Goal: Obtain resource: Download file/media

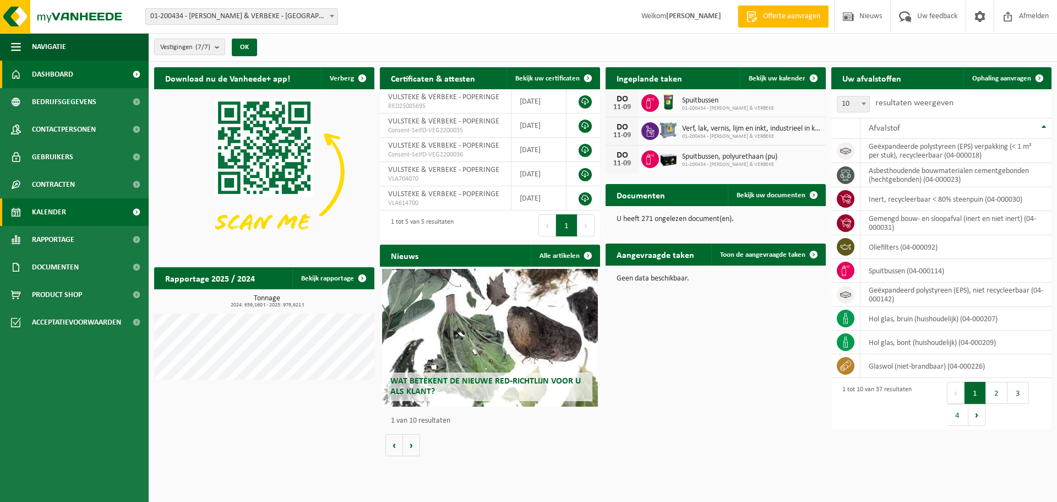
click at [48, 216] on span "Kalender" at bounding box center [49, 212] width 34 height 28
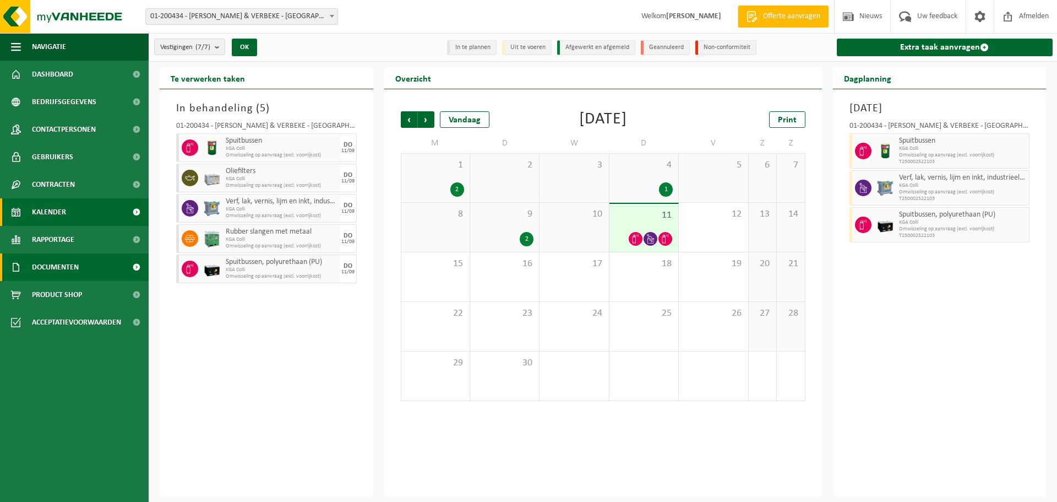
click at [51, 265] on span "Documenten" at bounding box center [55, 267] width 47 height 28
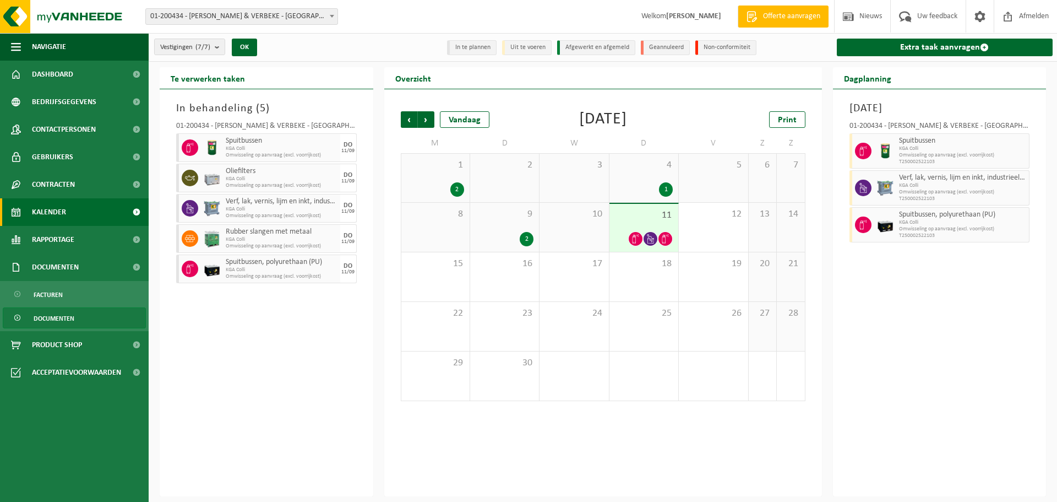
click at [57, 320] on span "Documenten" at bounding box center [54, 318] width 41 height 21
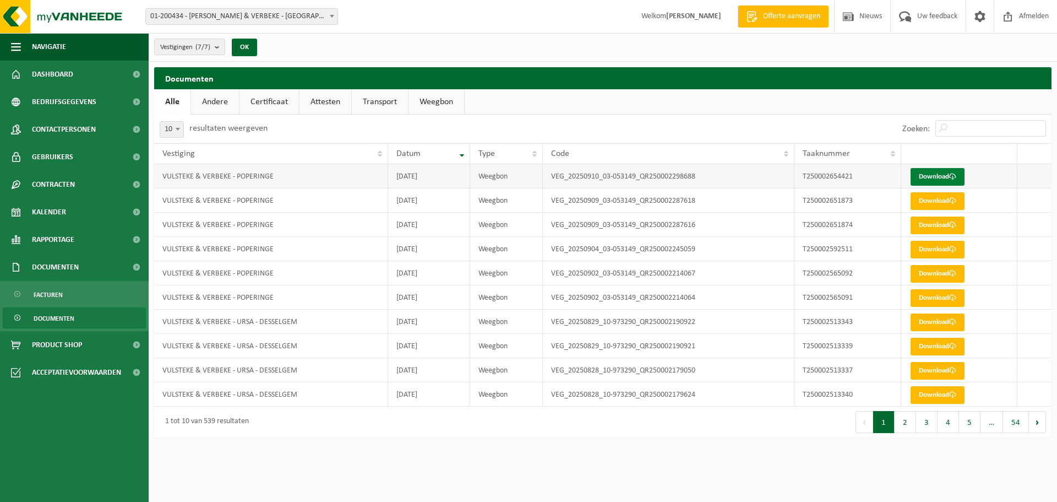
click at [923, 176] on link "Download" at bounding box center [938, 177] width 54 height 18
